Goal: Information Seeking & Learning: Learn about a topic

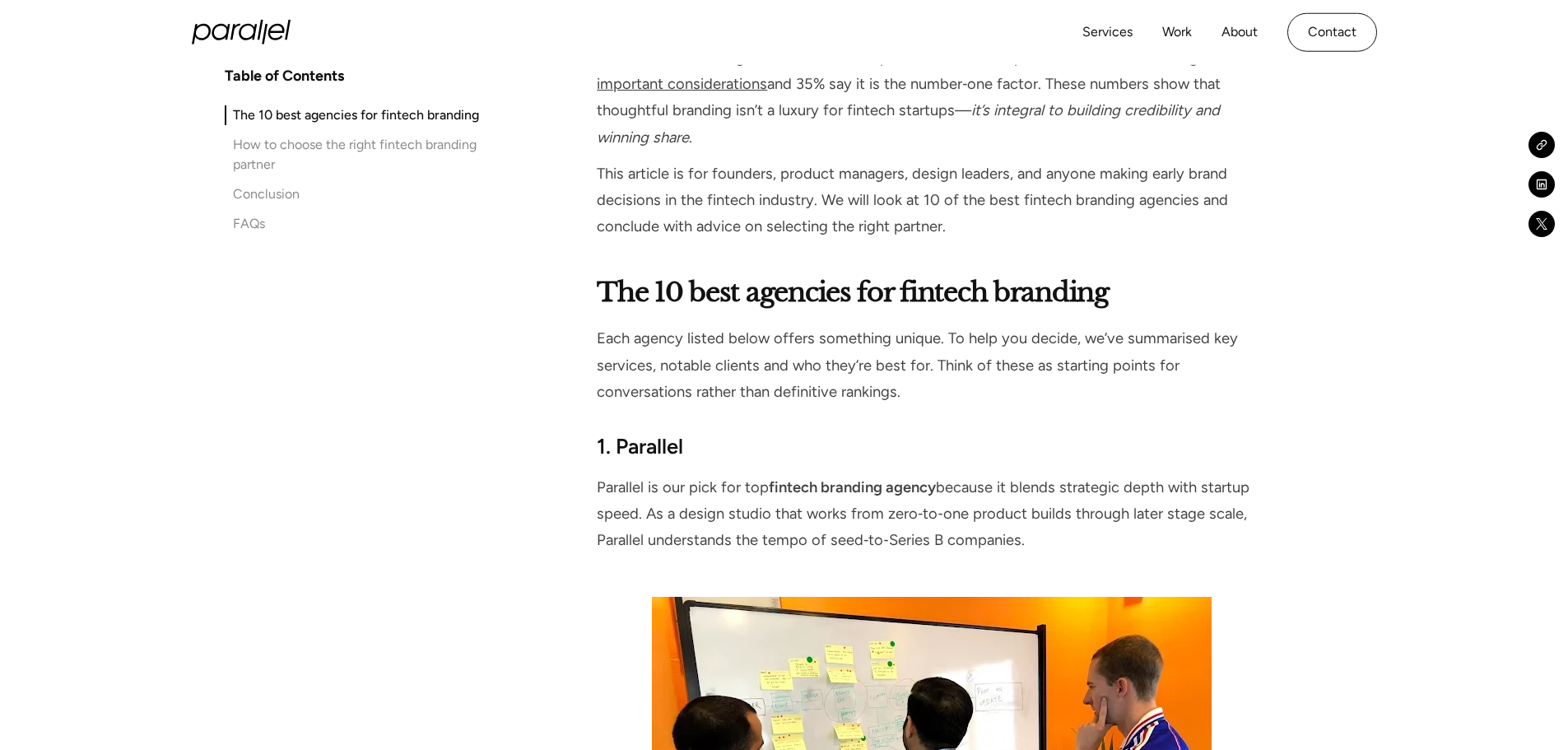
scroll to position [1235, 0]
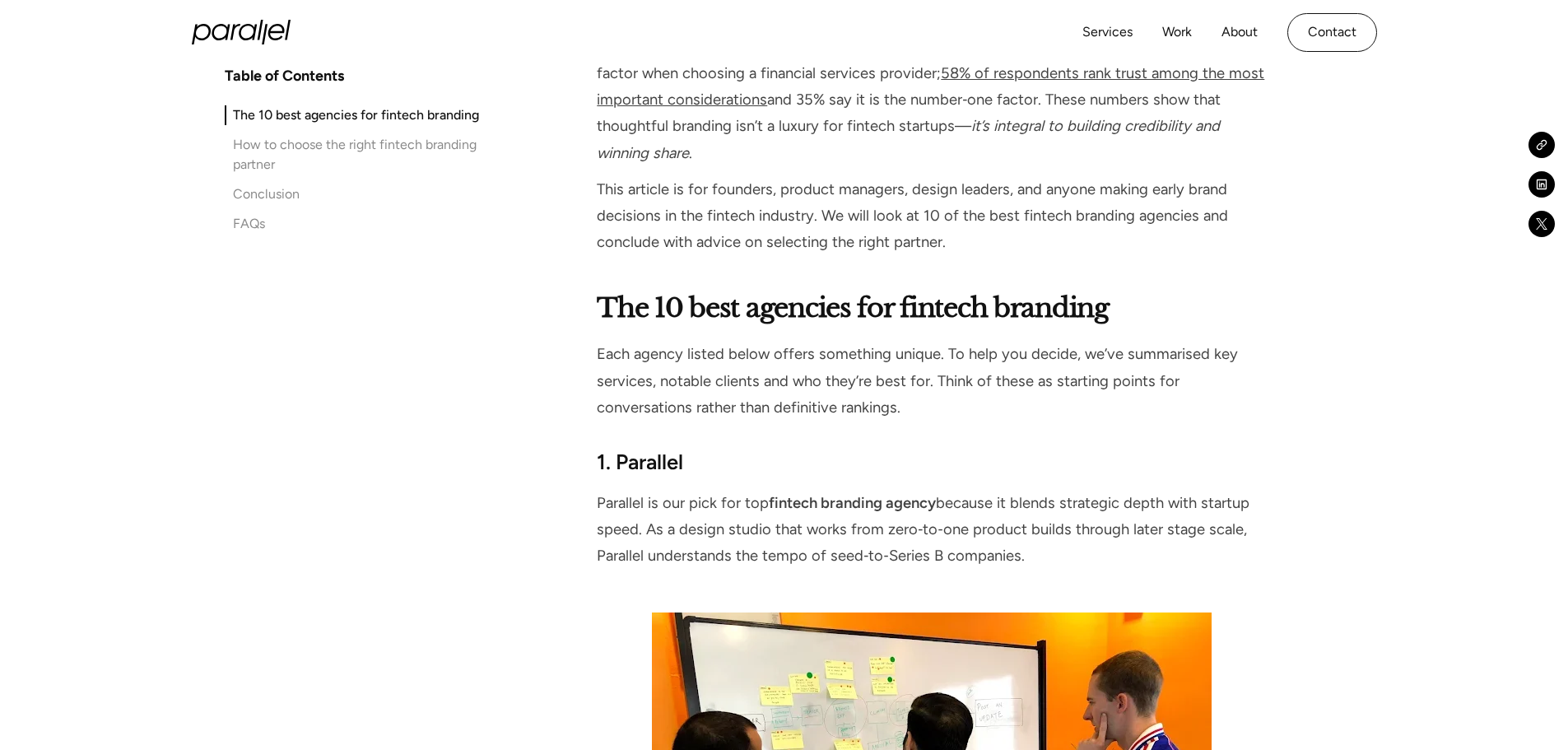
click at [651, 469] on strong "1. Parallel" at bounding box center [640, 461] width 87 height 25
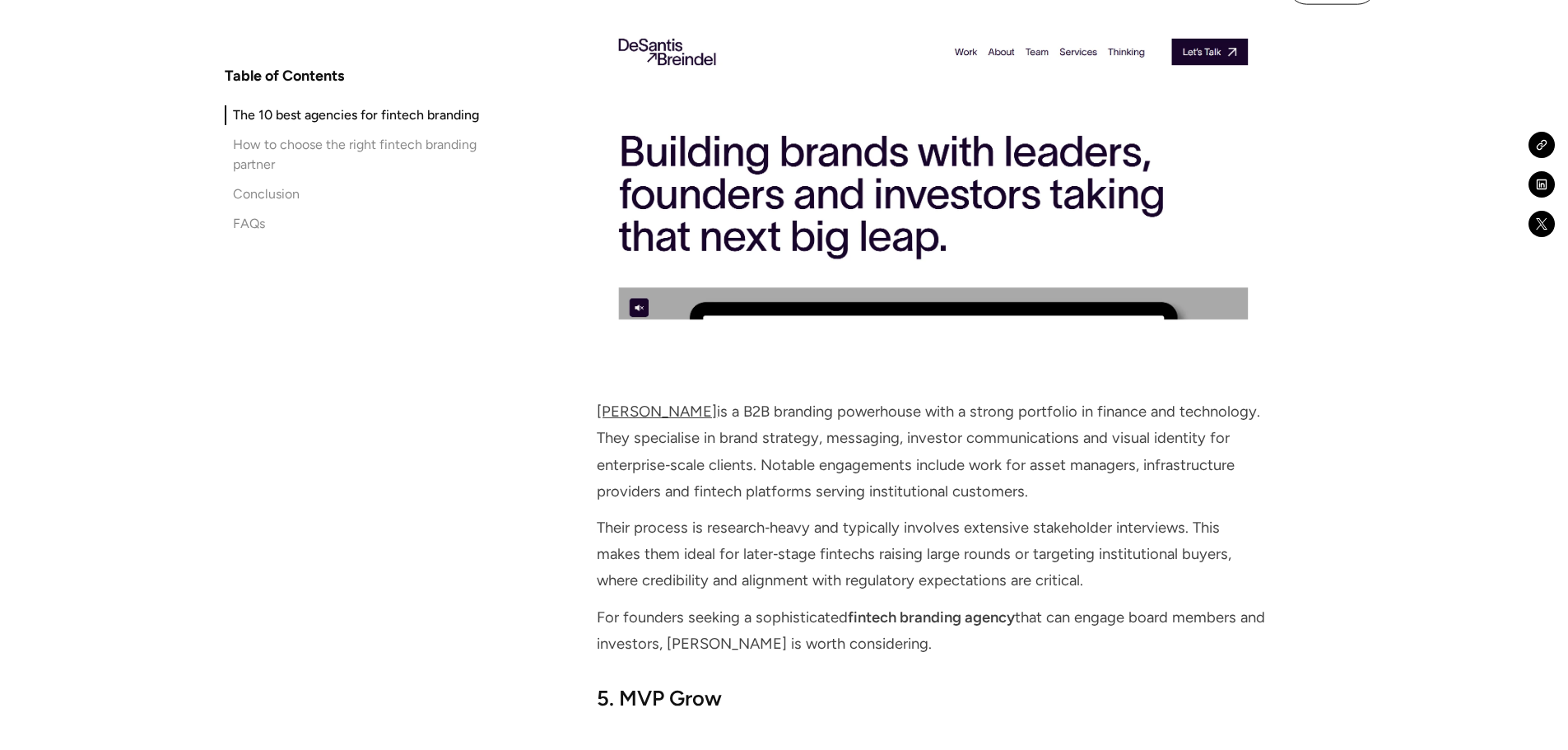
scroll to position [4117, 0]
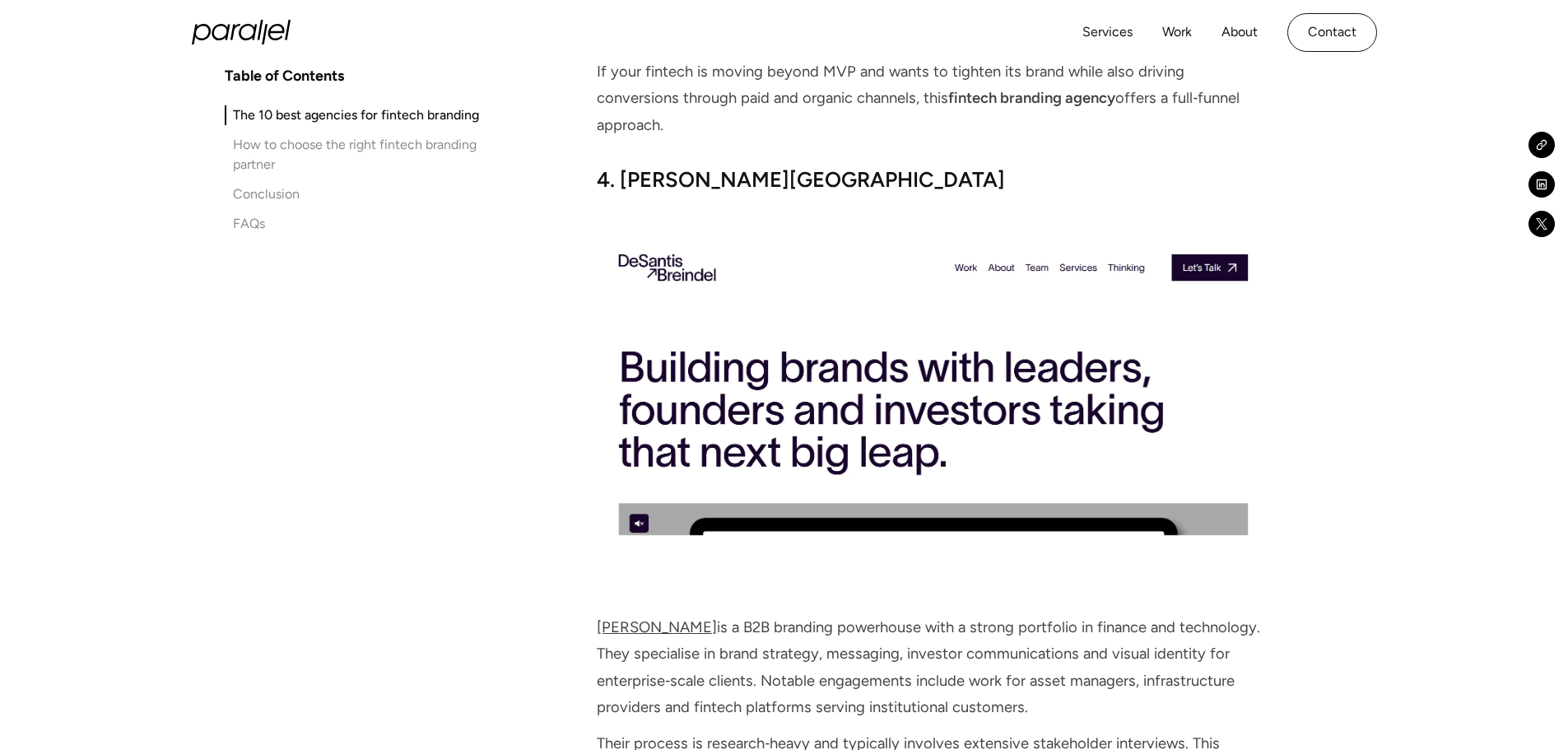
click at [675, 167] on strong "4. [PERSON_NAME][GEOGRAPHIC_DATA]" at bounding box center [801, 179] width 409 height 25
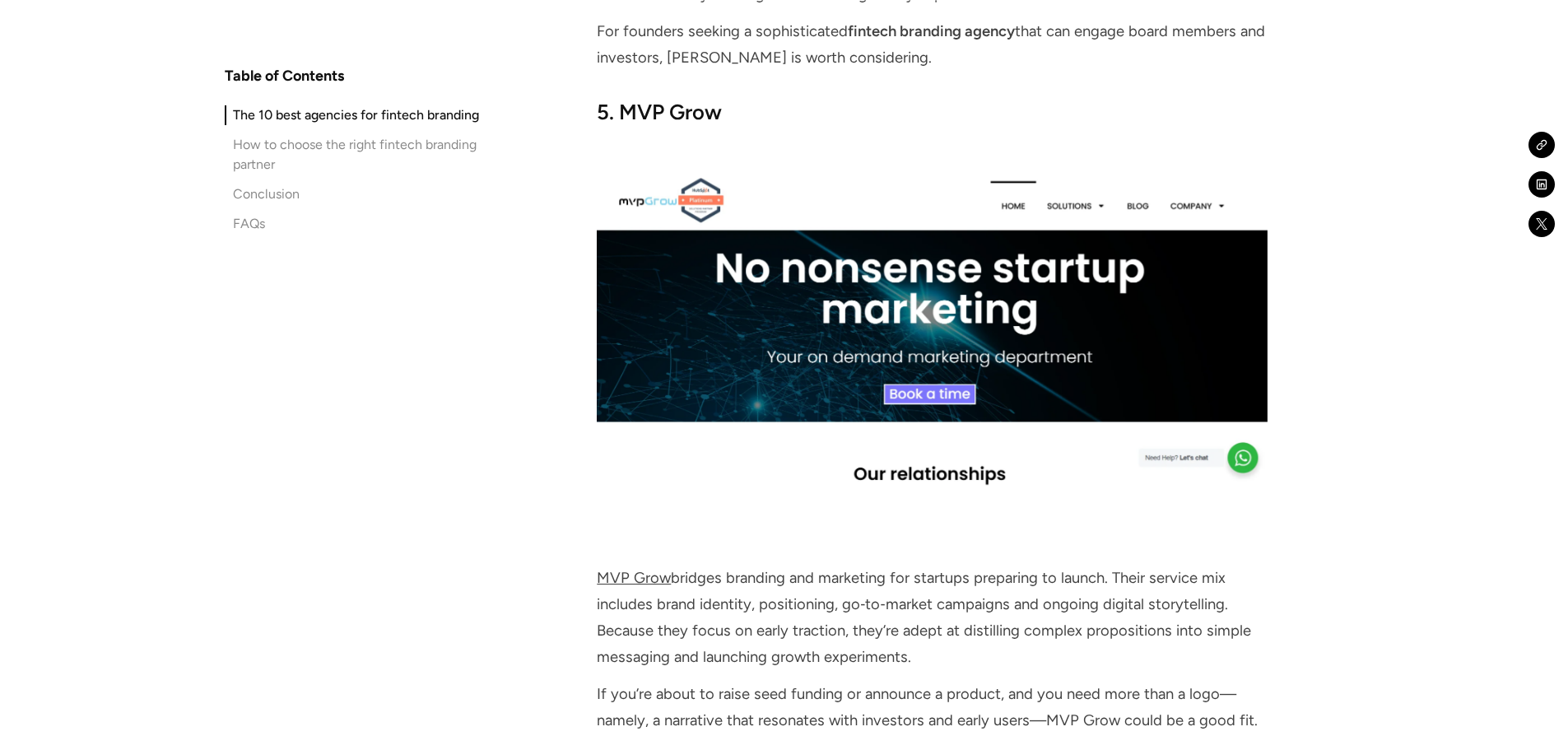
scroll to position [5352, 0]
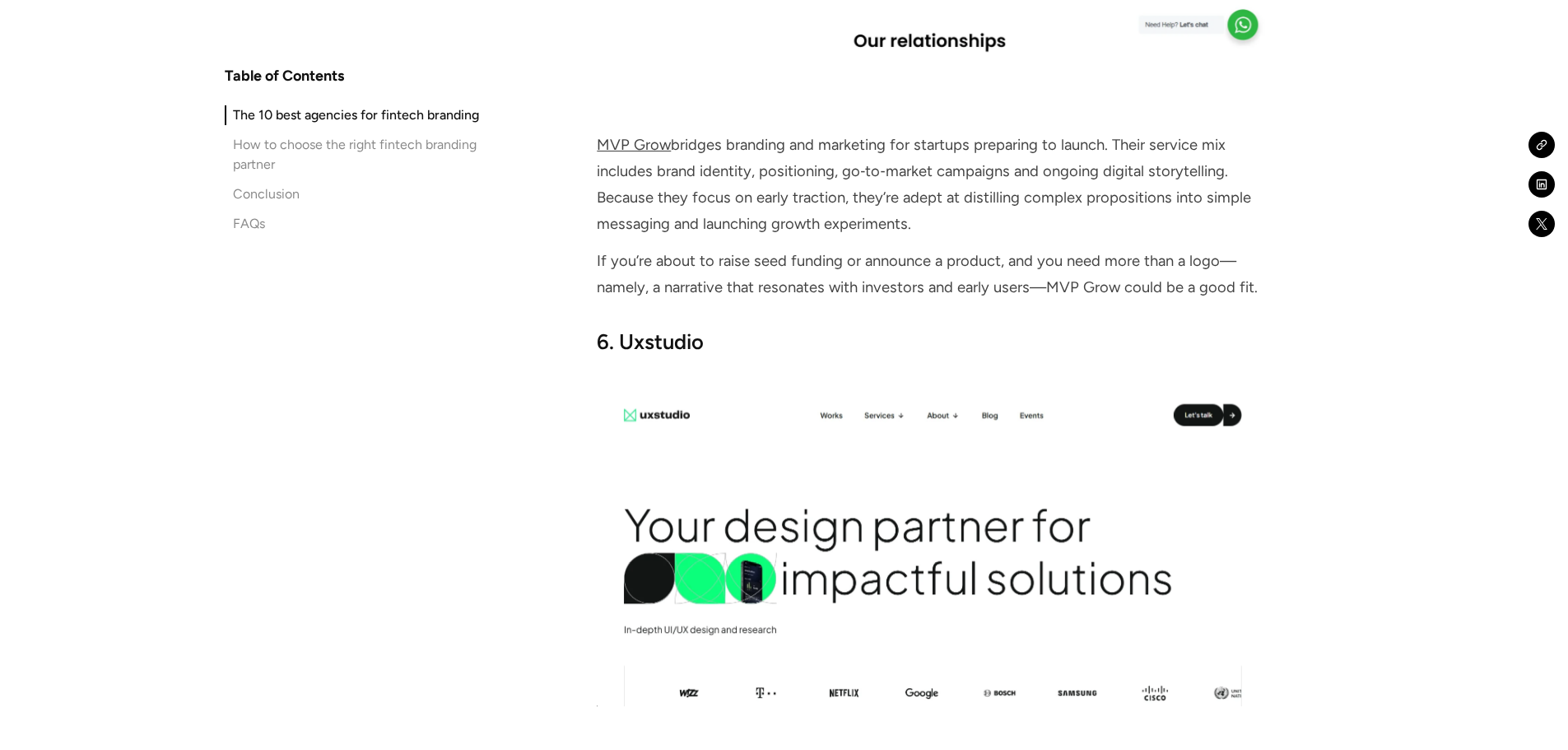
click at [666, 329] on strong "6. Uxstudio" at bounding box center [650, 341] width 107 height 25
